Goal: Task Accomplishment & Management: Manage account settings

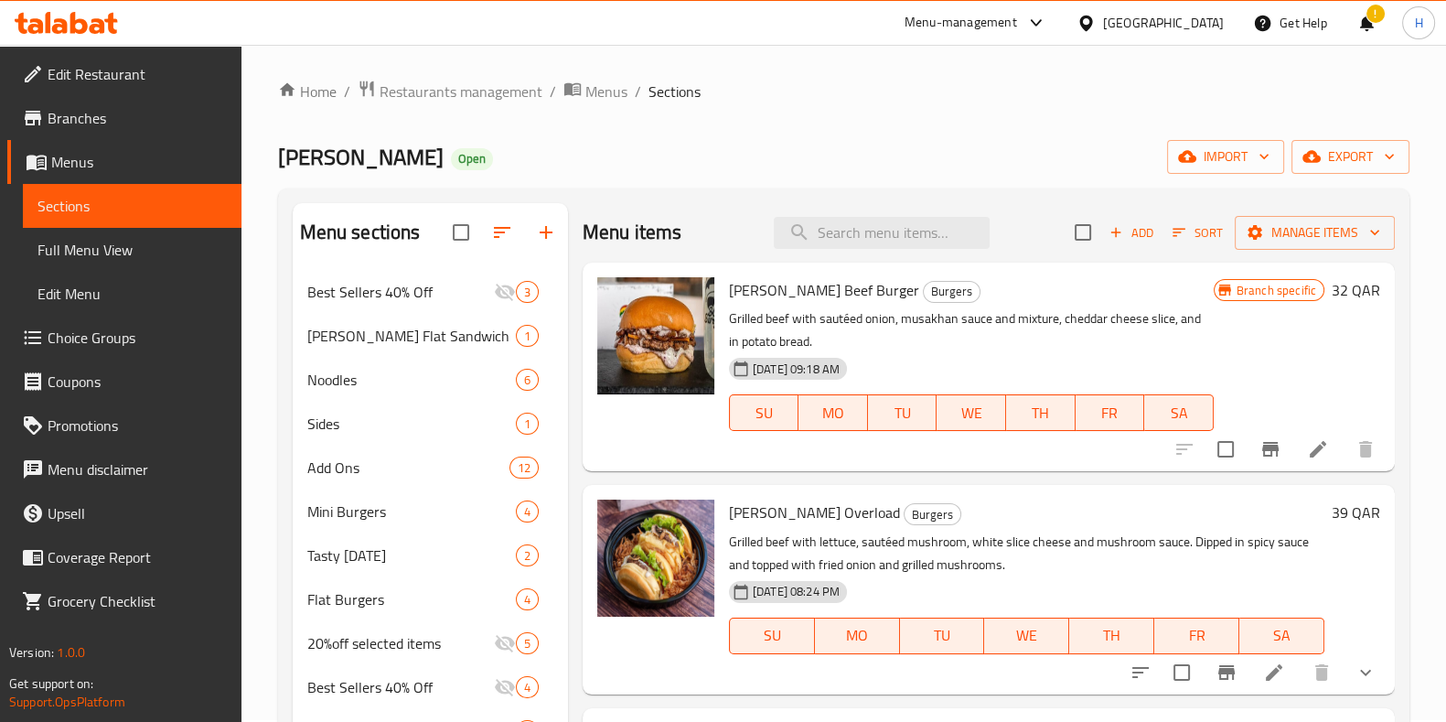
scroll to position [686, 0]
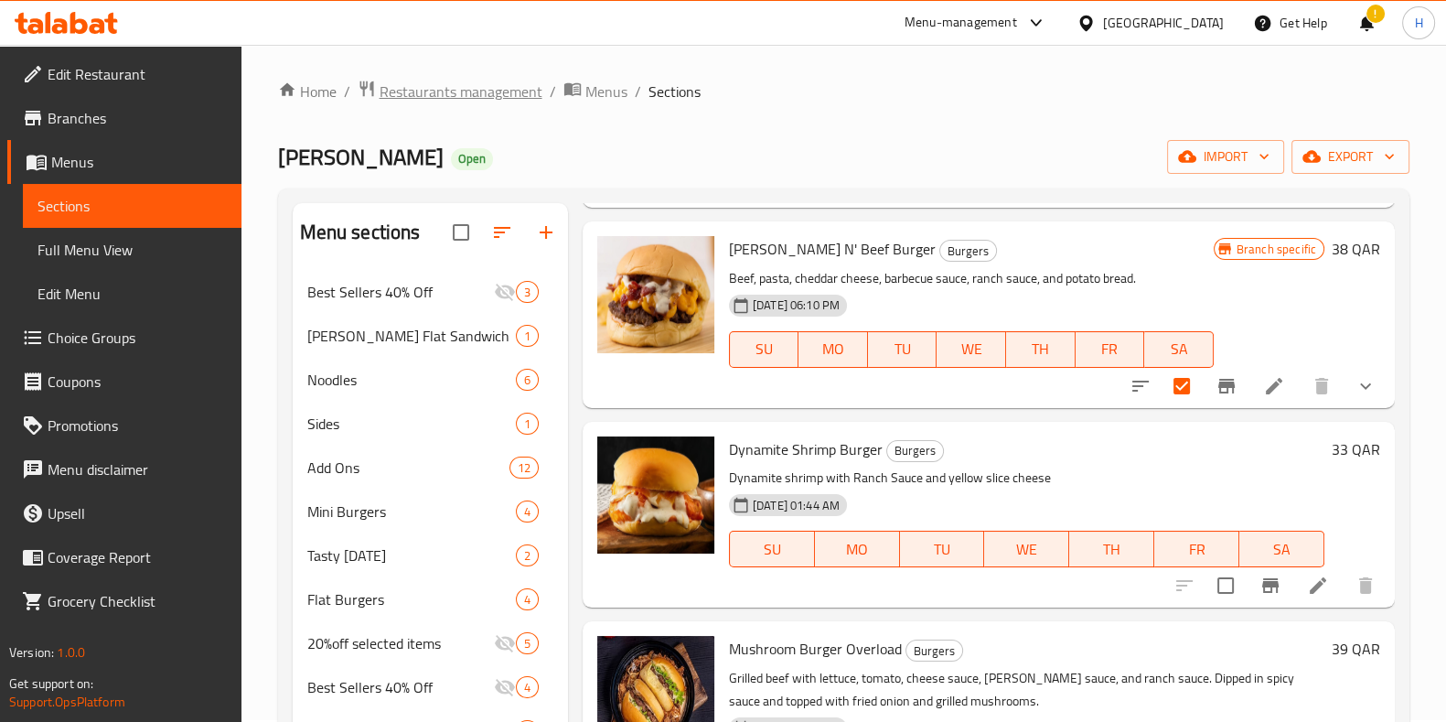
click at [507, 89] on span "Restaurants management" at bounding box center [461, 91] width 163 height 22
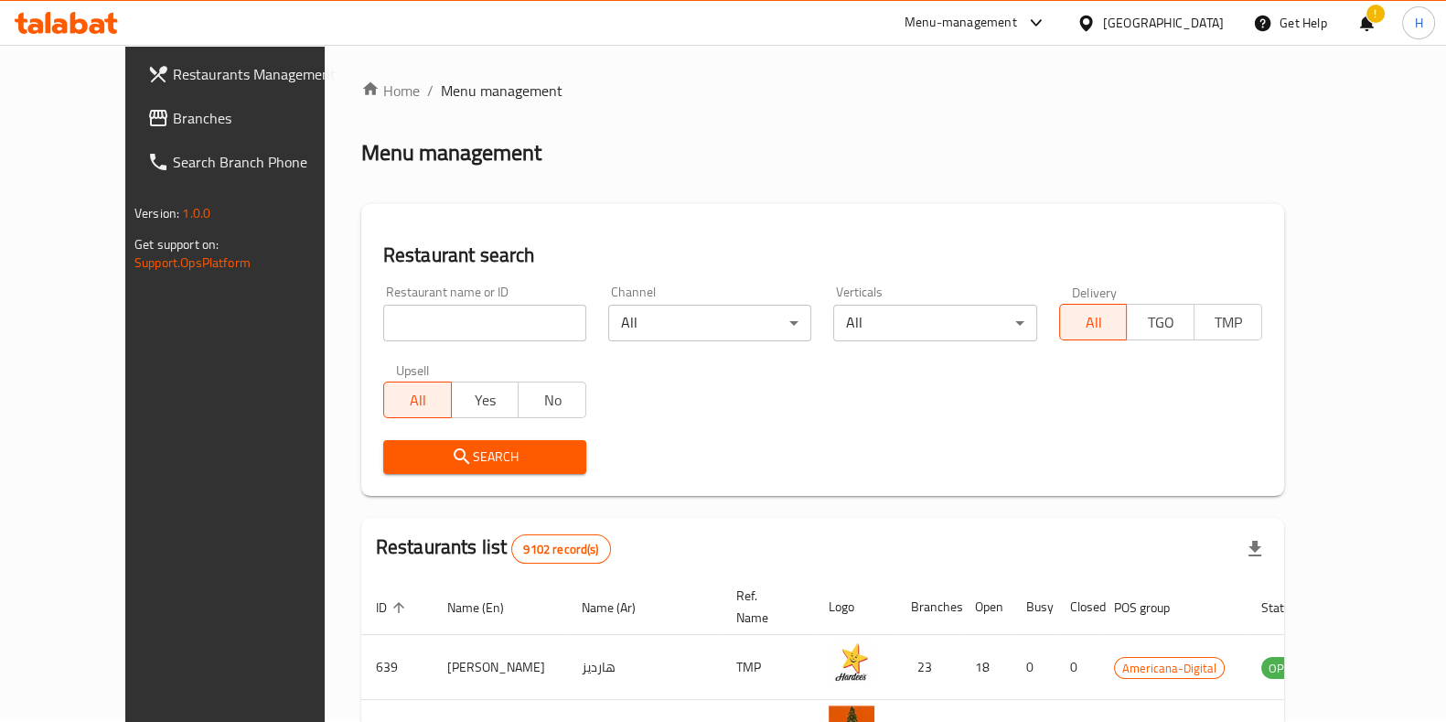
click at [427, 322] on input "search" at bounding box center [484, 323] width 203 height 37
click at [383, 317] on input "search" at bounding box center [484, 323] width 203 height 37
type input "yellow cab"
click at [442, 445] on span "Search" at bounding box center [485, 456] width 174 height 23
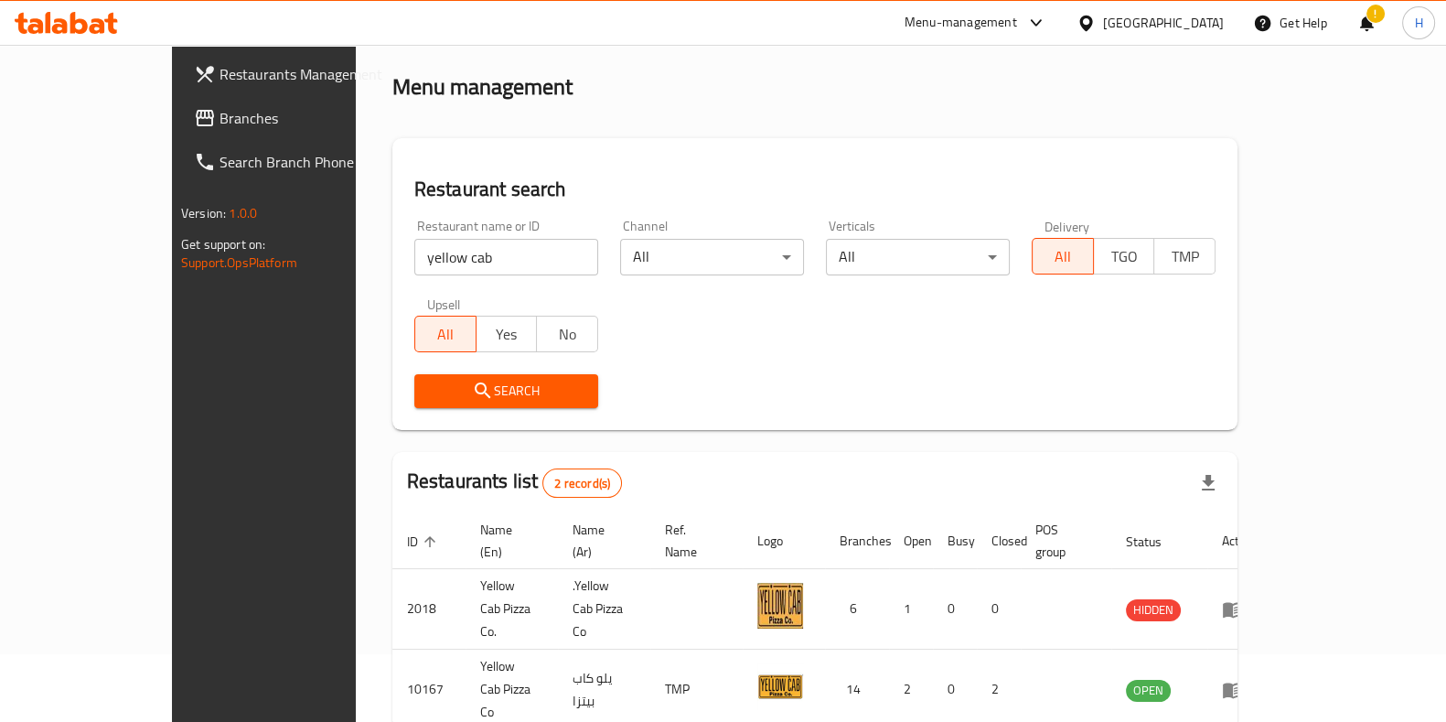
scroll to position [116, 0]
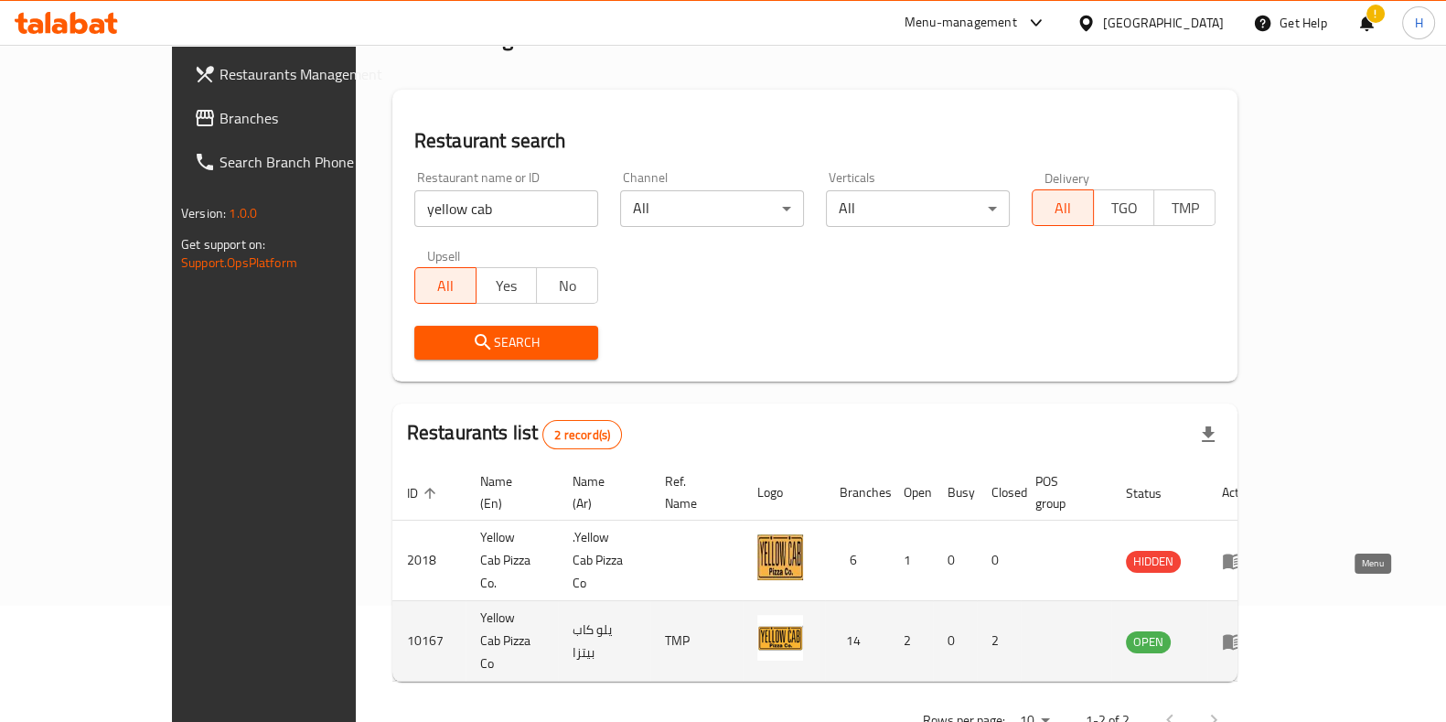
click at [1243, 634] on icon "enhanced table" at bounding box center [1233, 642] width 20 height 16
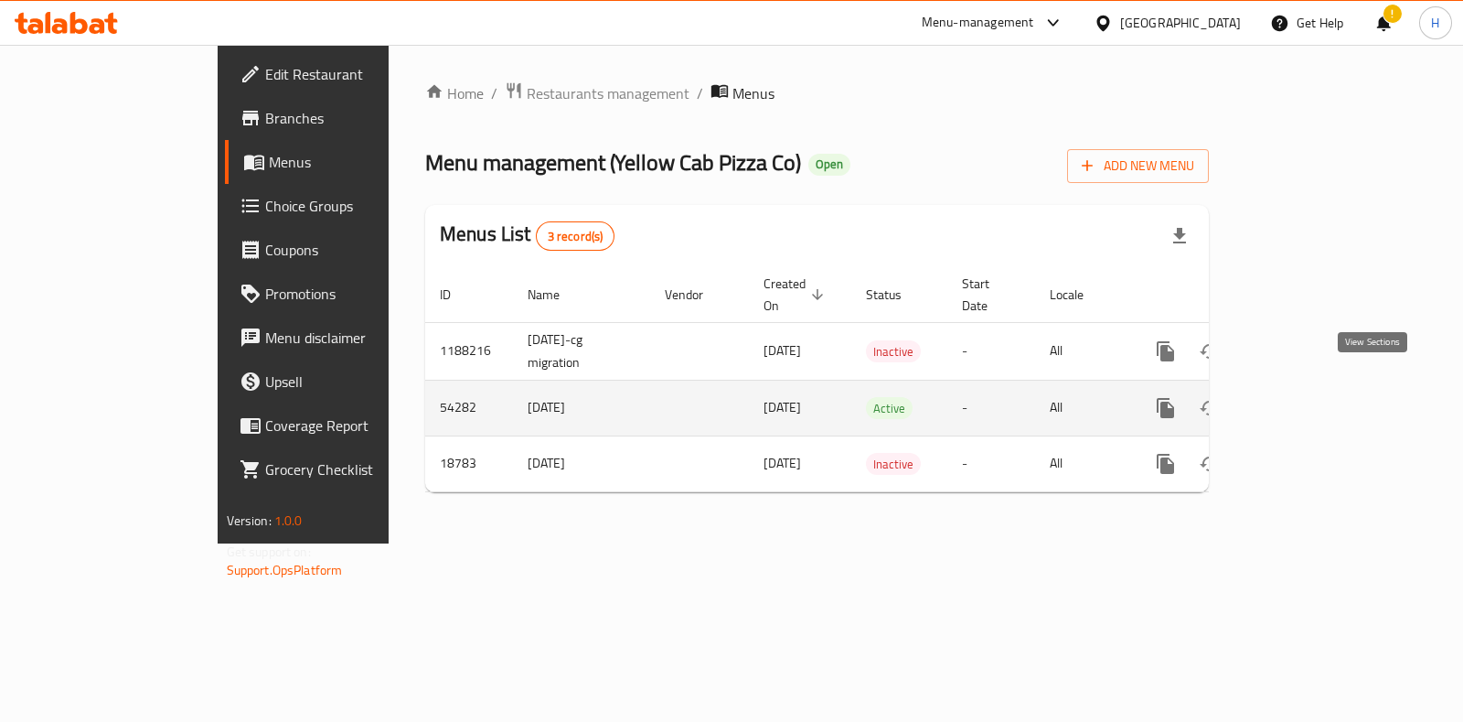
click at [1309, 397] on icon "enhanced table" at bounding box center [1298, 408] width 22 height 22
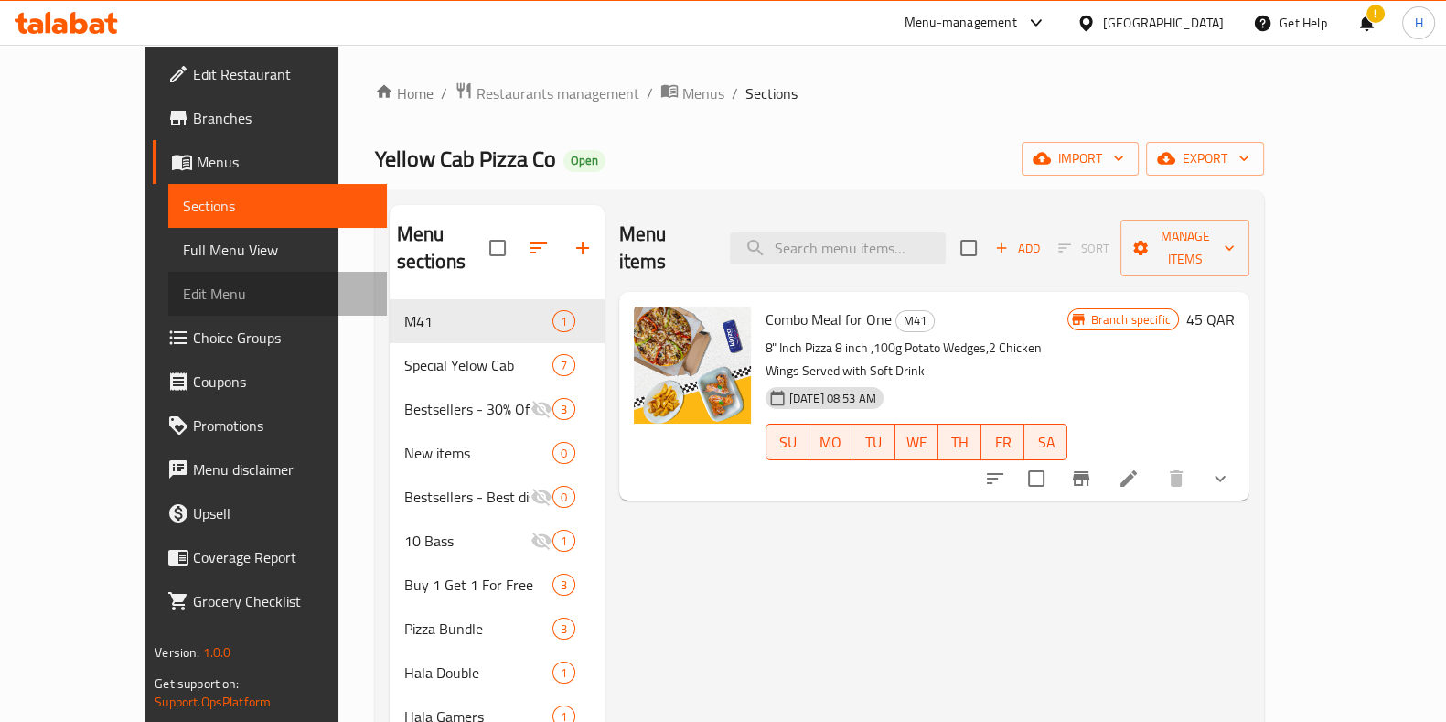
click at [183, 286] on span "Edit Menu" at bounding box center [277, 294] width 189 height 22
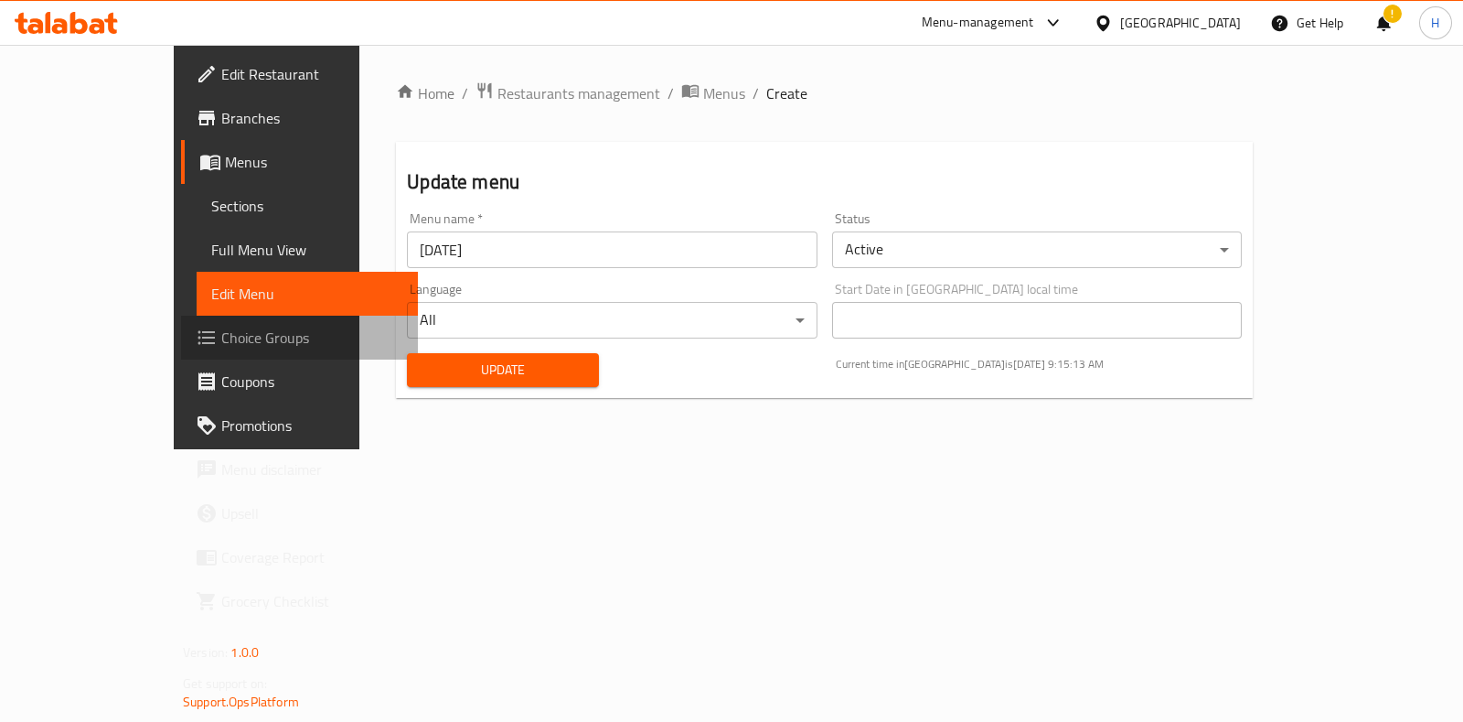
click at [221, 345] on span "Choice Groups" at bounding box center [312, 337] width 182 height 22
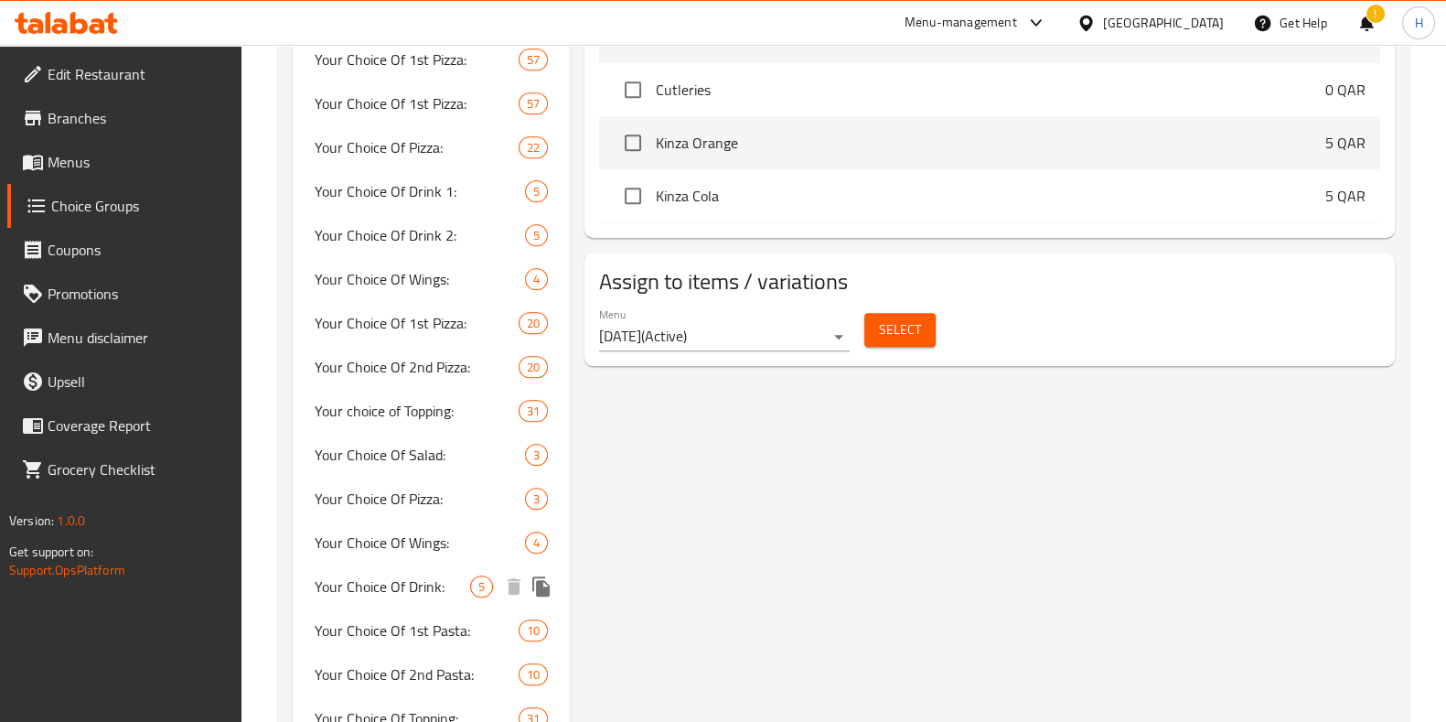
scroll to position [2400, 0]
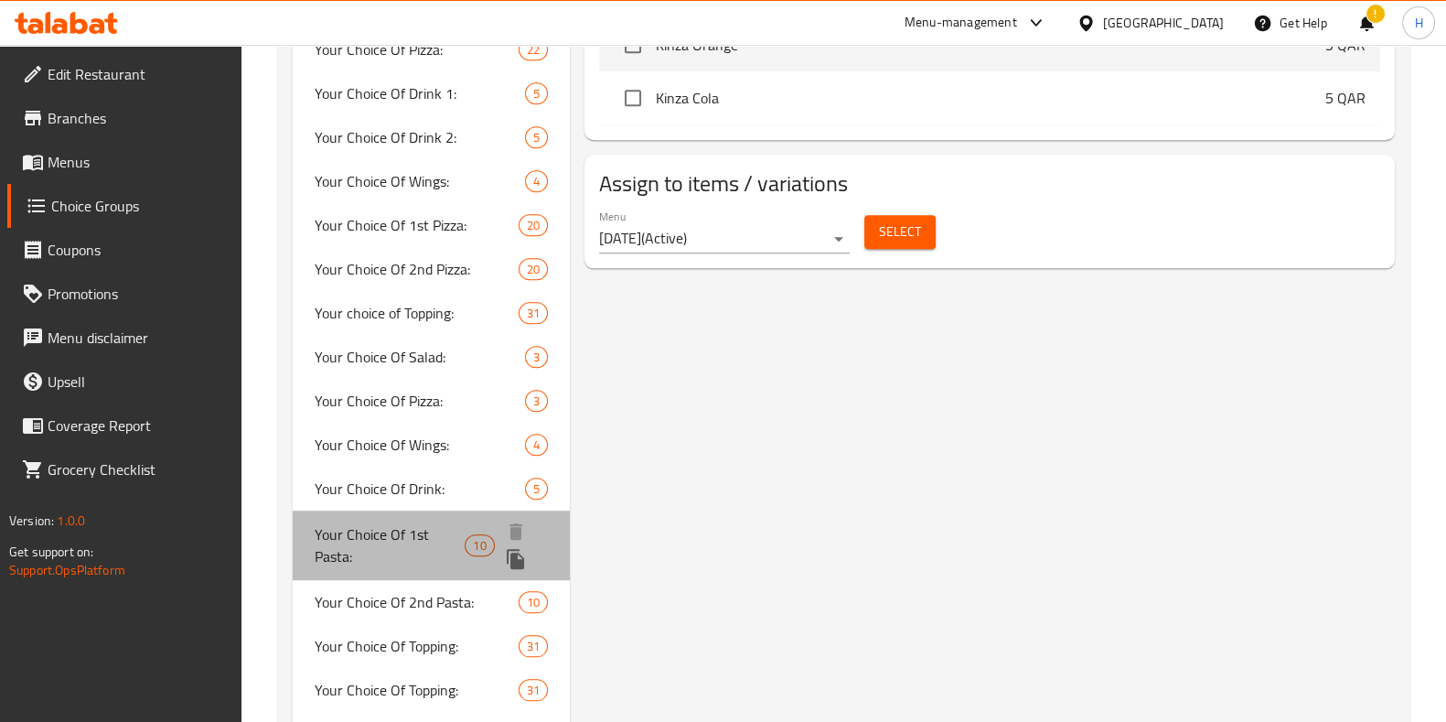
click at [398, 528] on span "Your Choice Of 1st Pasta:" at bounding box center [390, 545] width 151 height 44
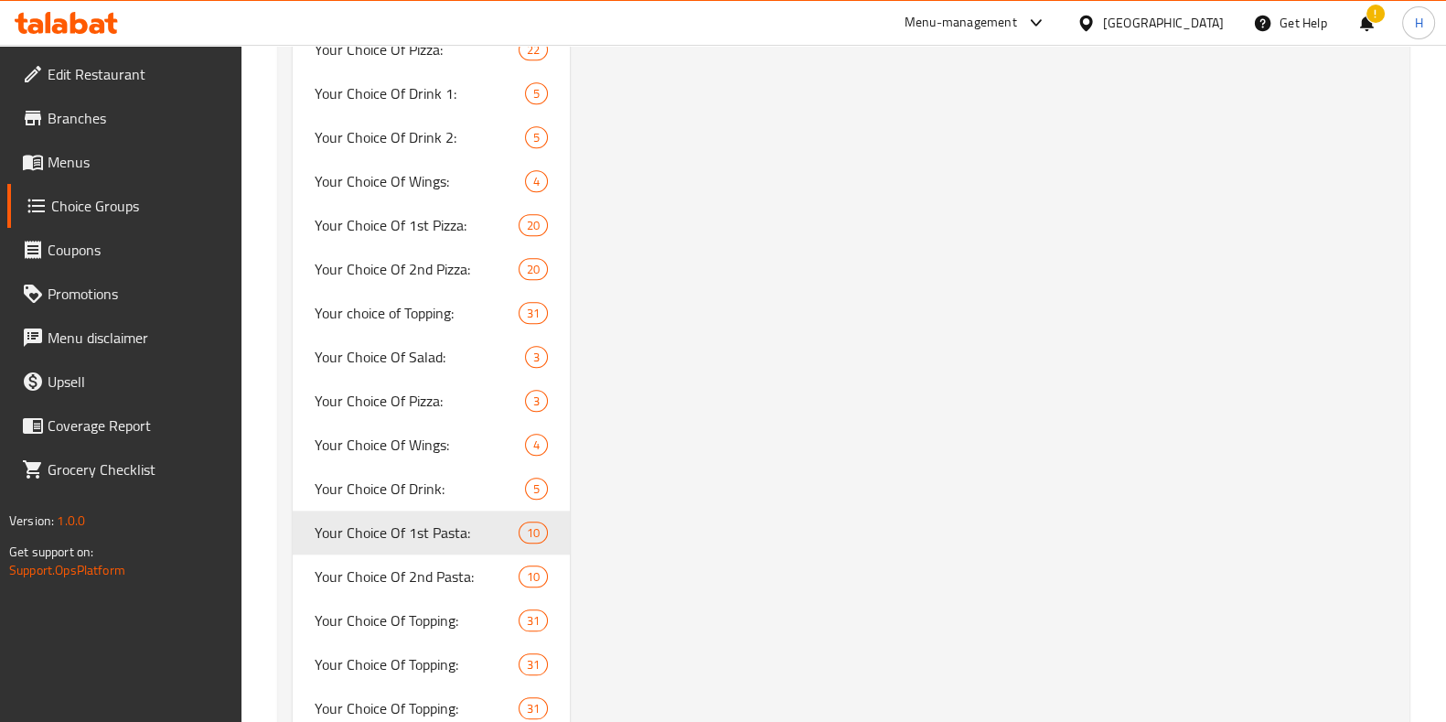
type input "Your Choice Of 1st Pasta:"
type input "إختيارك من المكرونة الأولي:"
type input "1"
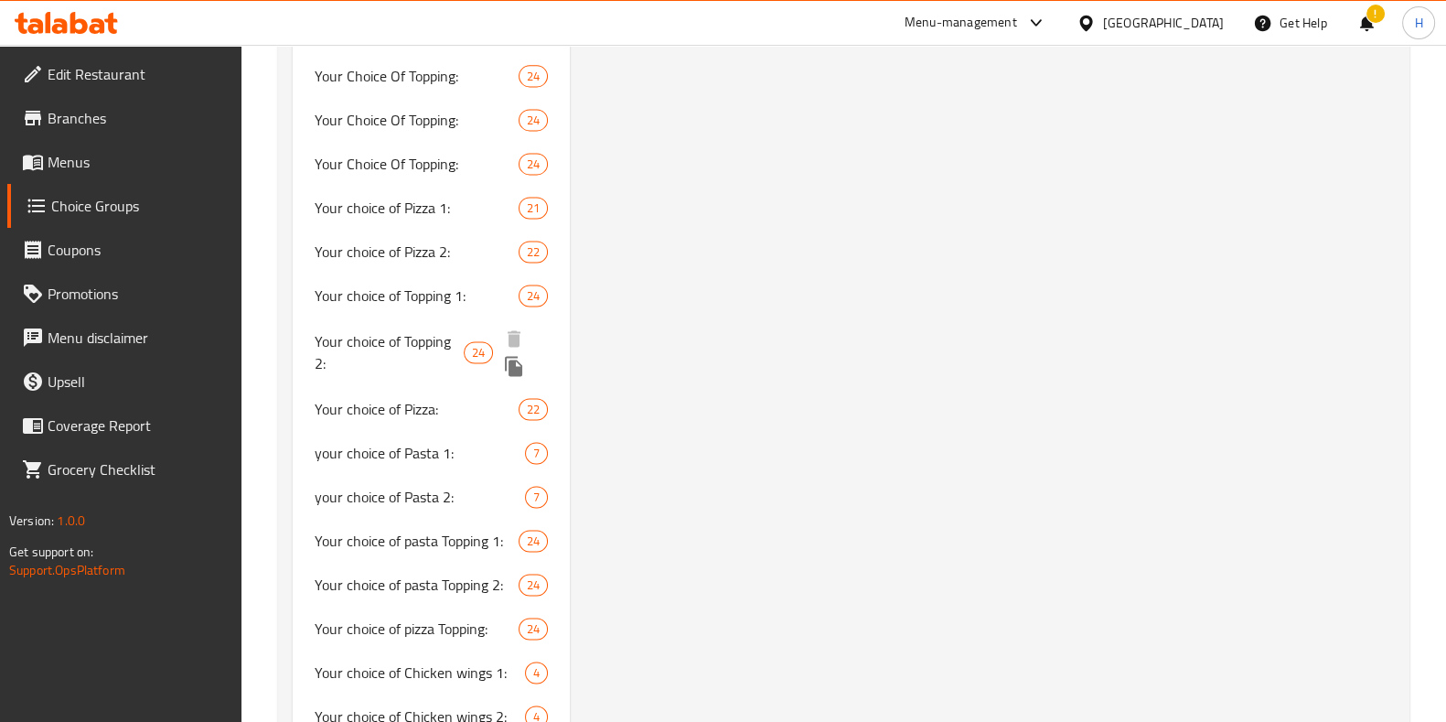
scroll to position [3200, 0]
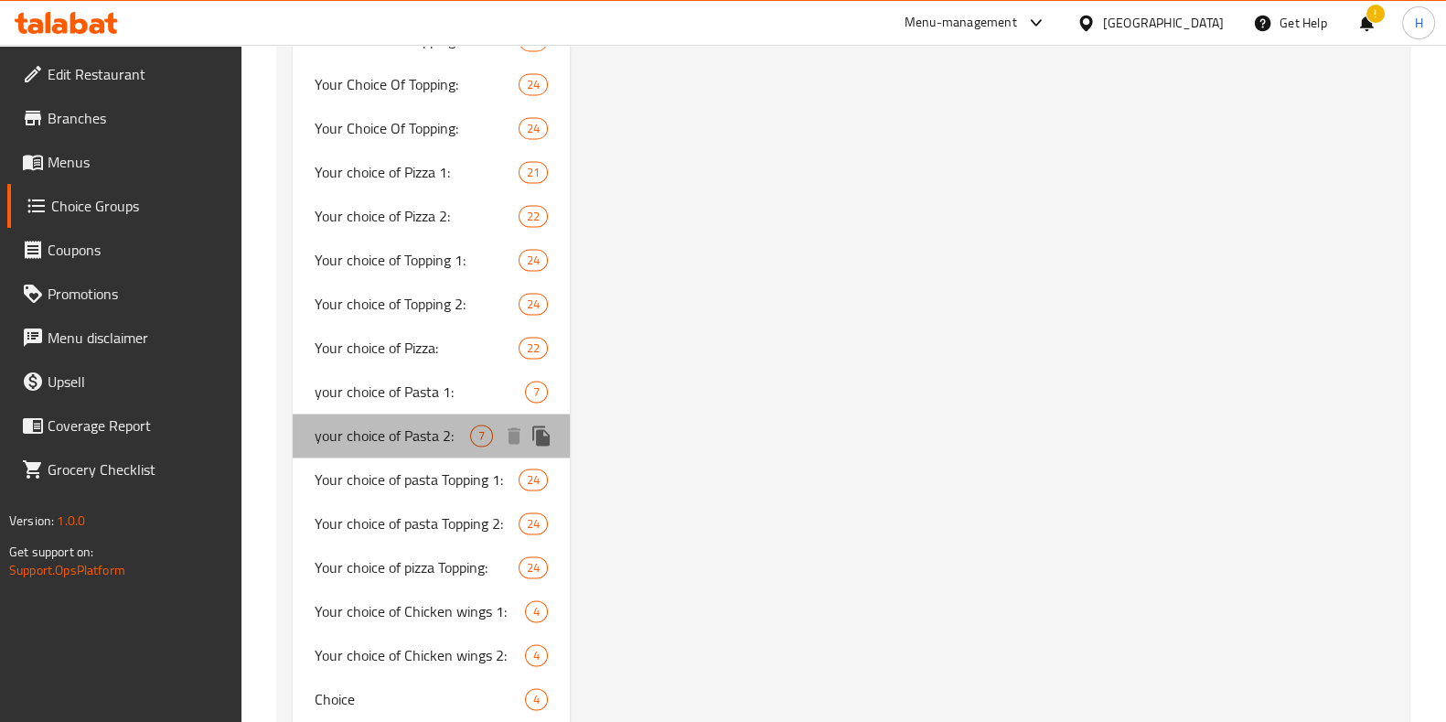
click at [411, 424] on span "your choice of Pasta 2:" at bounding box center [392, 435] width 155 height 22
type input "your choice of Pasta 2:"
type input "أختيارك من الباستا 2:"
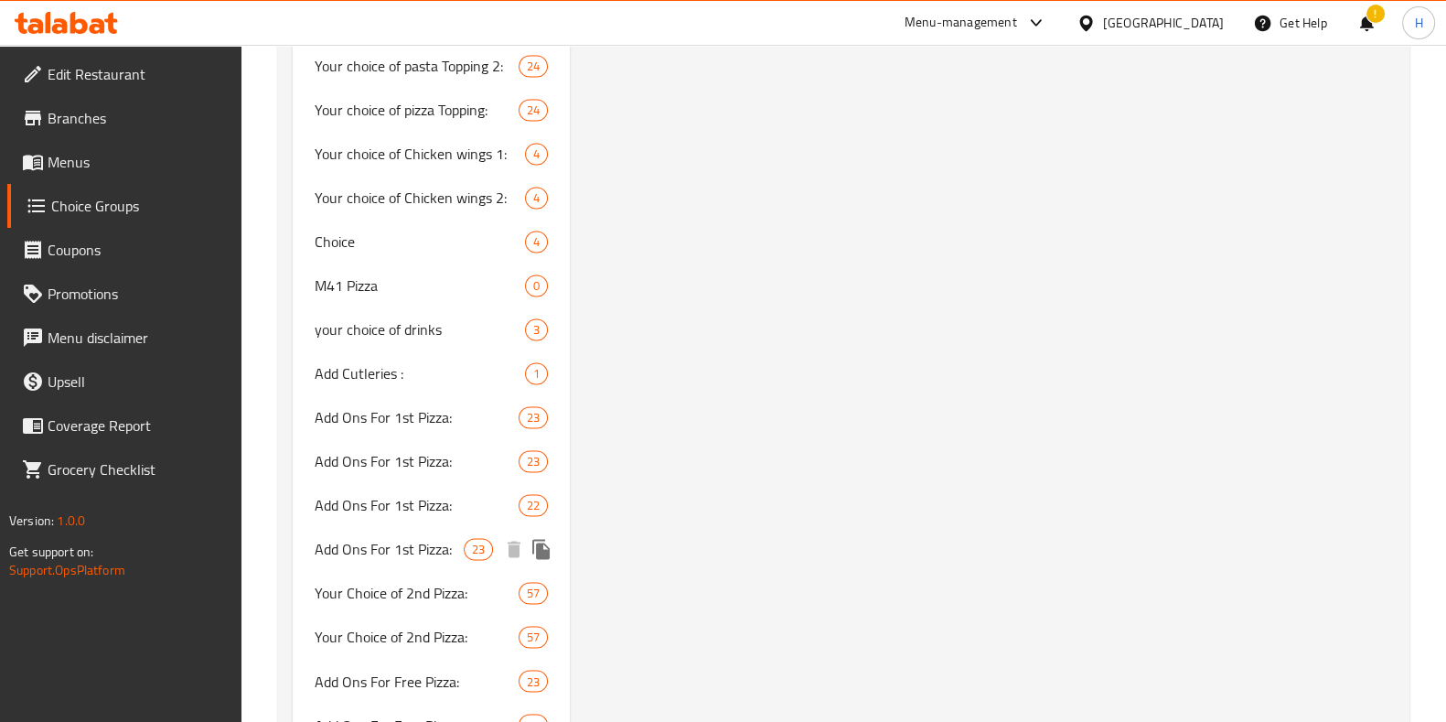
scroll to position [3782, 0]
